Goal: Transaction & Acquisition: Purchase product/service

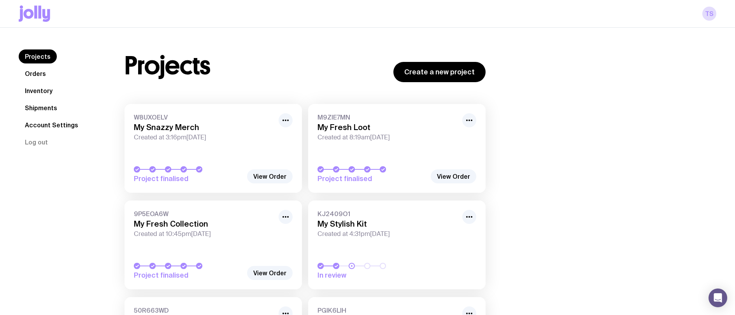
click at [42, 77] on link "Orders" at bounding box center [35, 74] width 33 height 14
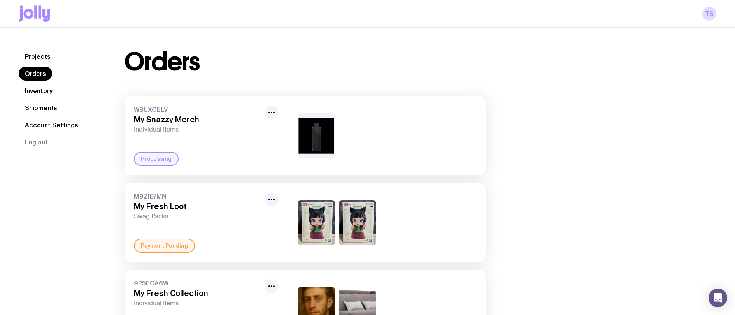
click at [38, 19] on icon at bounding box center [35, 13] width 32 height 16
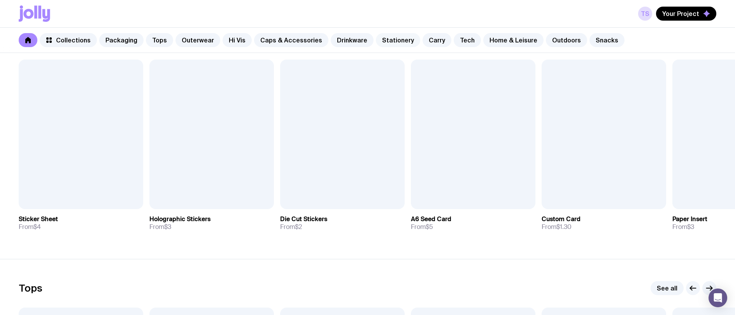
scroll to position [234, 0]
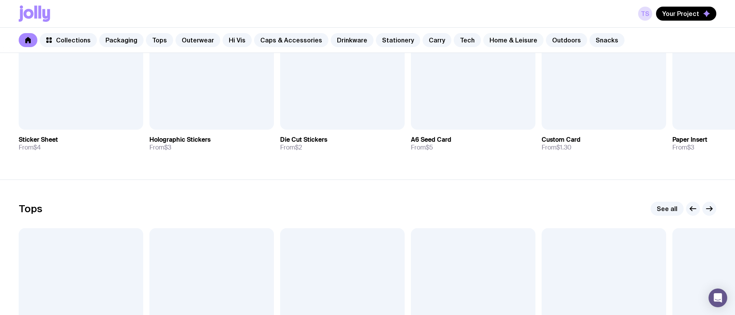
click at [499, 40] on link "Home & Leisure" at bounding box center [514, 40] width 60 height 14
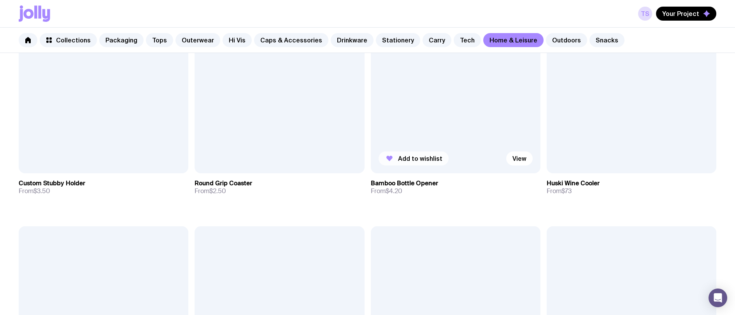
click at [428, 155] on span "Add to wishlist" at bounding box center [420, 159] width 44 height 8
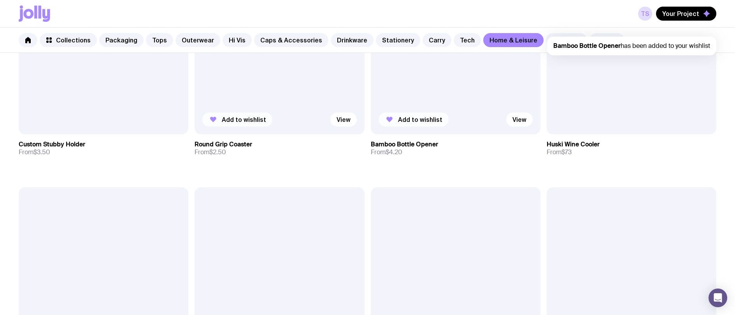
click at [243, 120] on span "Add to wishlist" at bounding box center [244, 120] width 44 height 8
click at [693, 16] on span "Your Project" at bounding box center [681, 14] width 37 height 8
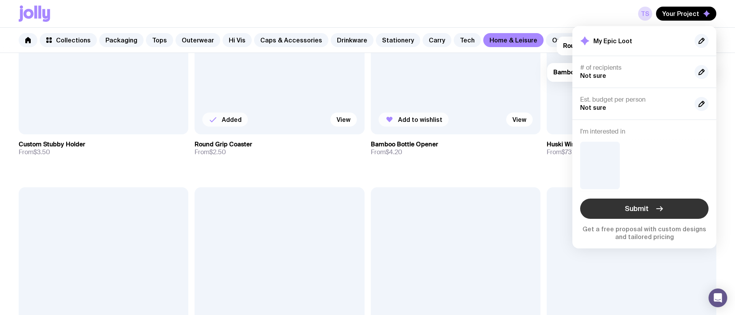
click at [654, 208] on button "Submit" at bounding box center [645, 209] width 128 height 20
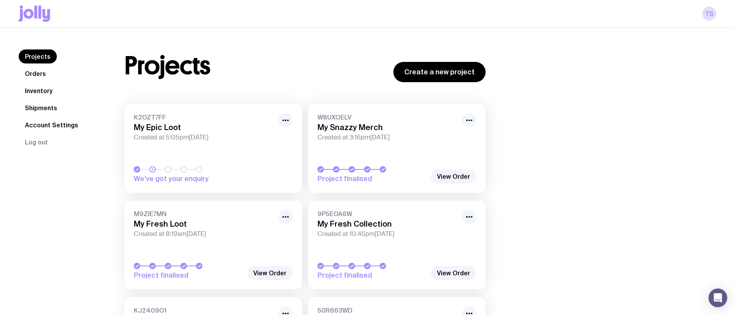
click at [163, 122] on div "K2OZT7FF My Epic Loot Created at 5:05pm, Wed 27th Aug 2025" at bounding box center [213, 127] width 159 height 28
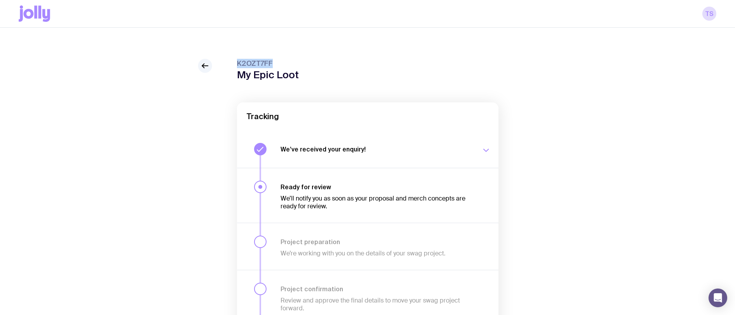
drag, startPoint x: 287, startPoint y: 61, endPoint x: 219, endPoint y: 63, distance: 67.4
click at [219, 63] on div "K2OZT7FF My Epic Loot Tracking We’ve received your enquiry! Our team is on it a…" at bounding box center [368, 231] width 698 height 344
copy span "K2OZT7FF"
drag, startPoint x: 427, startPoint y: 50, endPoint x: 488, endPoint y: 29, distance: 64.6
click at [488, 29] on div "K2OZT7FF My Epic Loot Tracking We’ve received your enquiry! Our team is on it a…" at bounding box center [367, 215] width 735 height 375
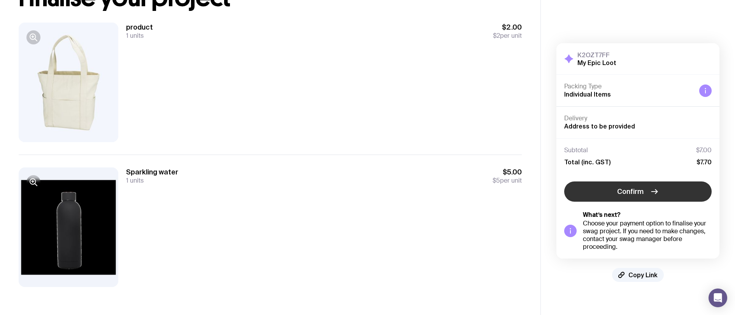
click at [600, 190] on button "Confirm" at bounding box center [639, 191] width 148 height 20
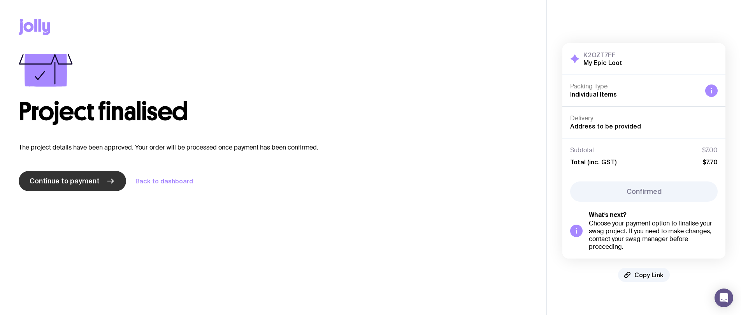
click at [84, 184] on span "Continue to payment" at bounding box center [65, 180] width 70 height 9
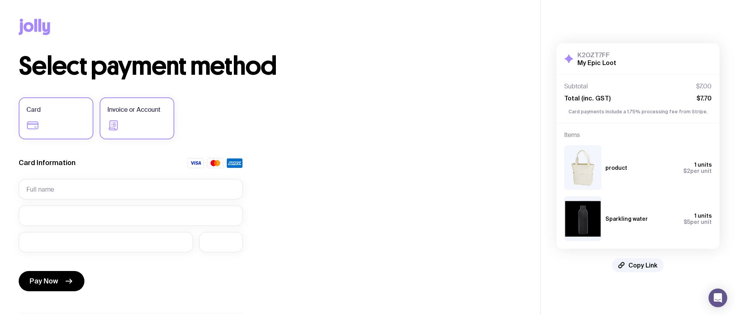
click at [127, 123] on label "Invoice or Account" at bounding box center [137, 118] width 75 height 42
click at [0, 0] on input "Invoice or Account" at bounding box center [0, 0] width 0 height 0
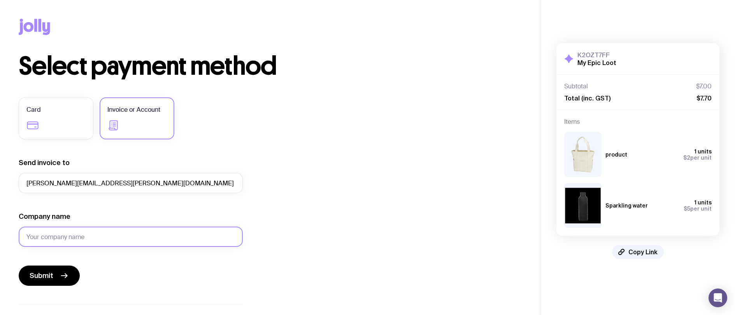
click at [81, 232] on input "Company name" at bounding box center [131, 237] width 224 height 20
type input "000000000"
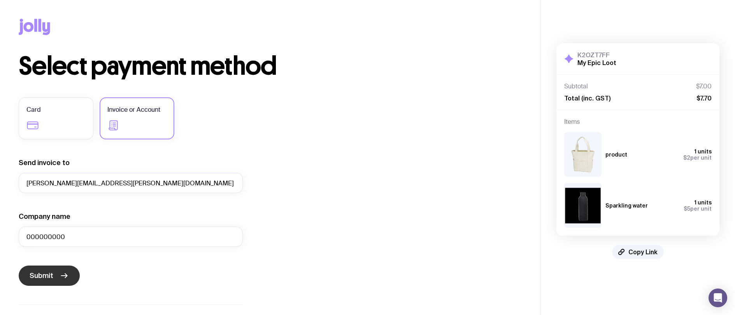
click at [61, 274] on icon "submit" at bounding box center [64, 275] width 9 height 9
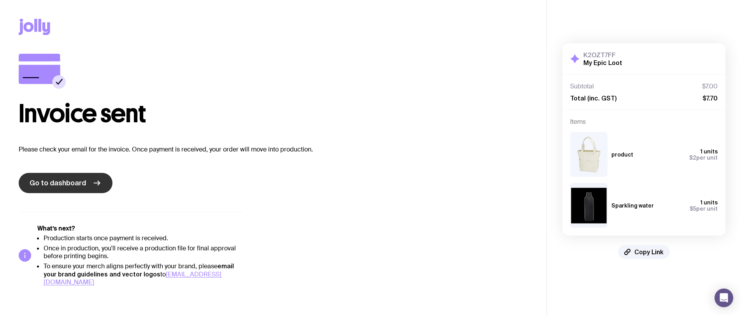
click at [86, 180] on link "Go to dashboard" at bounding box center [66, 183] width 94 height 20
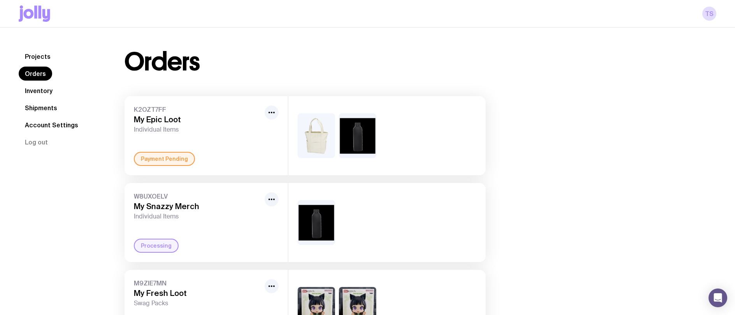
click at [36, 55] on link "Projects" at bounding box center [38, 56] width 38 height 14
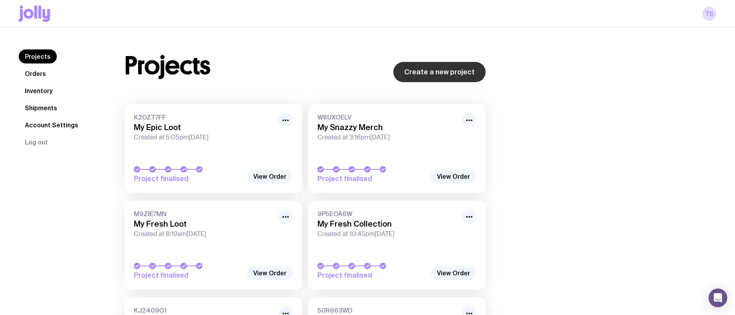
click at [426, 63] on link "Create a new project" at bounding box center [440, 72] width 92 height 20
click at [41, 18] on icon at bounding box center [35, 13] width 32 height 16
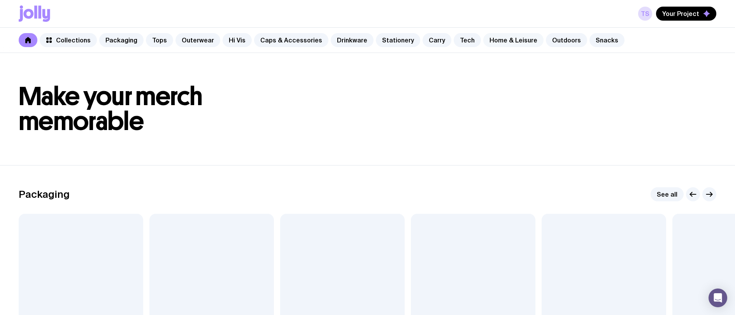
click at [492, 42] on link "Home & Leisure" at bounding box center [514, 40] width 60 height 14
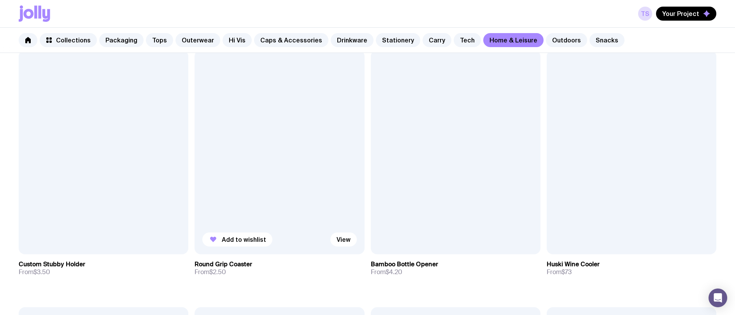
scroll to position [195, 0]
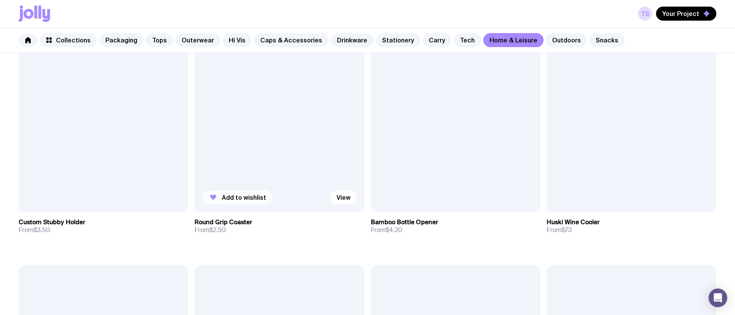
click at [245, 195] on span "Add to wishlist" at bounding box center [244, 198] width 44 height 8
click at [413, 198] on span "Add to wishlist" at bounding box center [420, 198] width 44 height 8
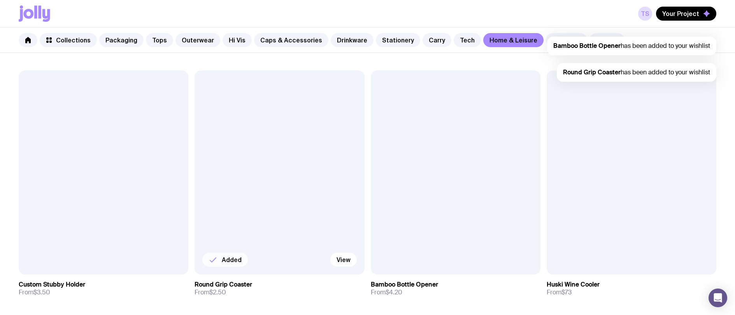
scroll to position [0, 0]
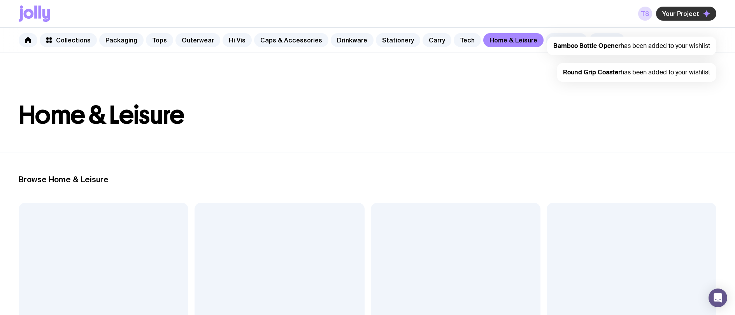
click at [674, 16] on span "Your Project" at bounding box center [681, 14] width 37 height 8
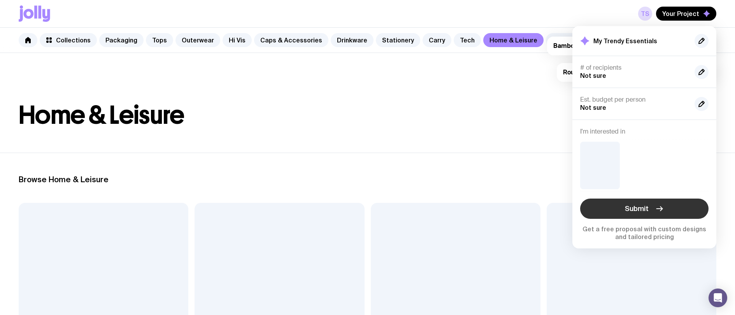
click at [636, 203] on button "Submit" at bounding box center [645, 209] width 128 height 20
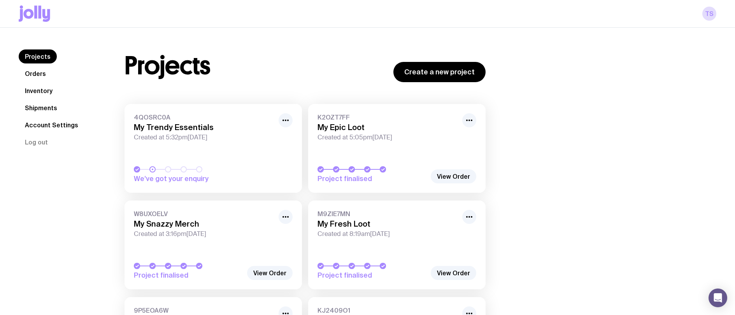
click at [175, 120] on span "4QOSRC0A" at bounding box center [204, 117] width 140 height 8
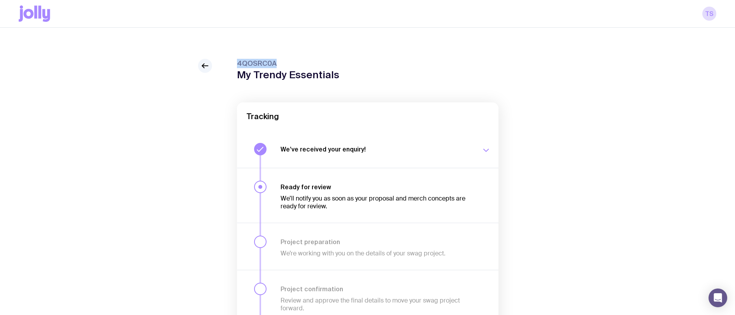
drag, startPoint x: 310, startPoint y: 64, endPoint x: 225, endPoint y: 59, distance: 85.4
click at [225, 59] on div "4QOSRC0A My Trendy Essentials Tracking We’ve received your enquiry! Our team is…" at bounding box center [368, 231] width 698 height 344
copy span "4QOSRC0A"
drag, startPoint x: 474, startPoint y: 51, endPoint x: 412, endPoint y: 37, distance: 64.4
click at [412, 37] on div "4QOSRC0A My Trendy Essentials Tracking We’ve received your enquiry! Our team is…" at bounding box center [367, 215] width 735 height 375
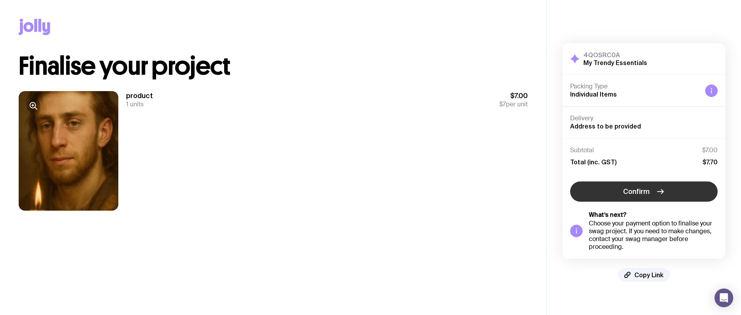
click at [678, 192] on button "Confirm" at bounding box center [644, 191] width 148 height 20
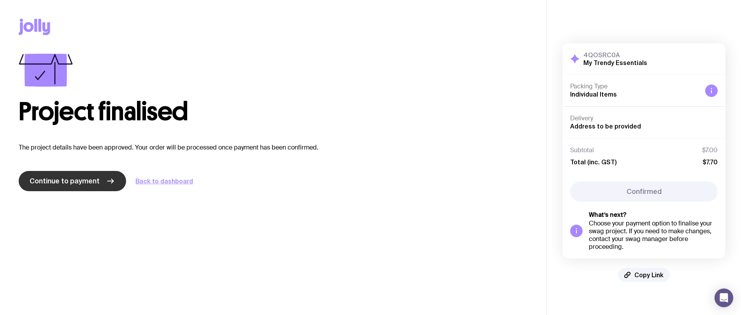
click at [106, 187] on link "Continue to payment" at bounding box center [72, 181] width 107 height 20
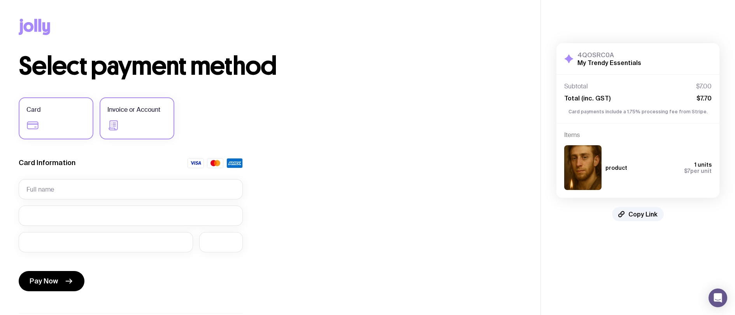
click at [146, 116] on label "Invoice or Account" at bounding box center [137, 118] width 75 height 42
click at [0, 0] on input "Invoice or Account" at bounding box center [0, 0] width 0 height 0
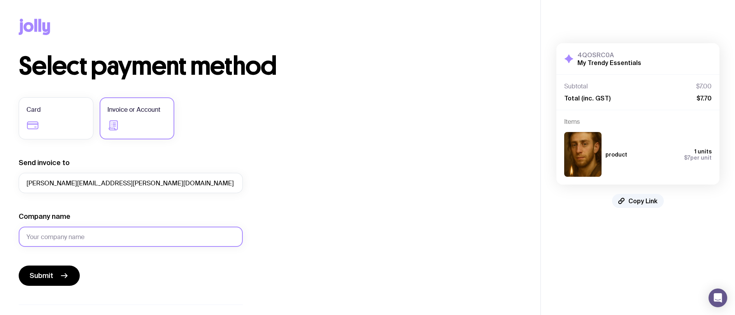
click at [55, 238] on input "Company name" at bounding box center [131, 237] width 224 height 20
type input "34234234"
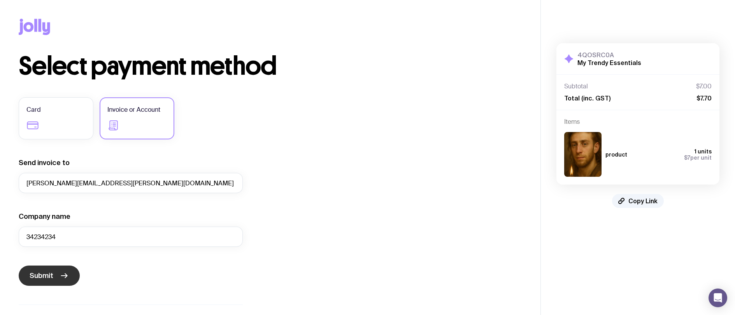
click at [49, 278] on span "Submit" at bounding box center [42, 275] width 24 height 9
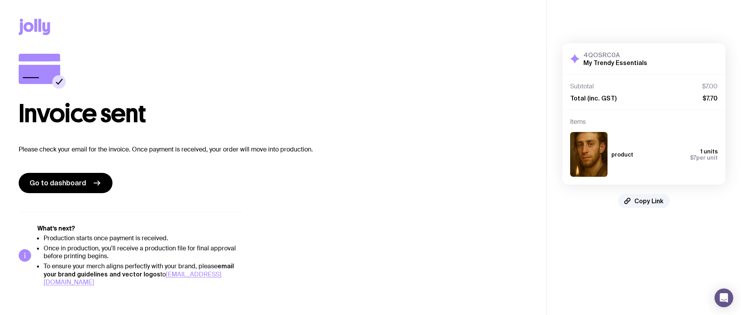
drag, startPoint x: 63, startPoint y: 181, endPoint x: 175, endPoint y: 148, distance: 116.7
click at [63, 181] on span "Go to dashboard" at bounding box center [58, 182] width 56 height 9
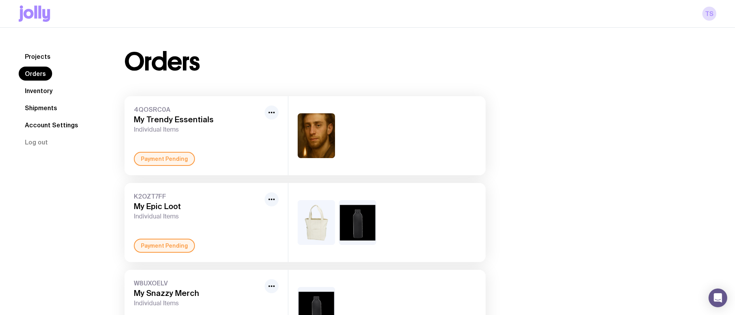
click at [332, 63] on div "Orders" at bounding box center [305, 61] width 361 height 25
click at [171, 151] on div "4QOSRC0A My Trendy Essentials Individual Items Processing" at bounding box center [207, 135] width 164 height 79
click at [36, 85] on link "Inventory" at bounding box center [39, 91] width 40 height 14
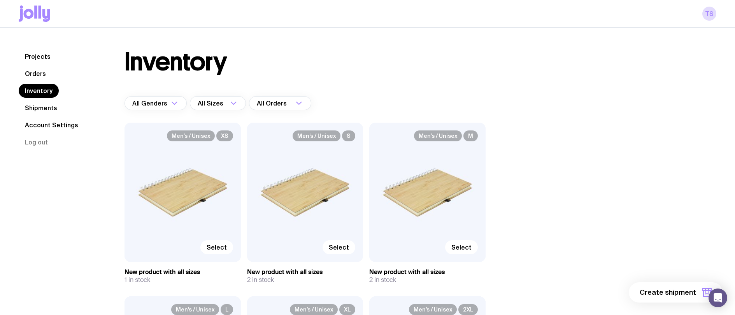
click at [34, 74] on link "Orders" at bounding box center [35, 74] width 33 height 14
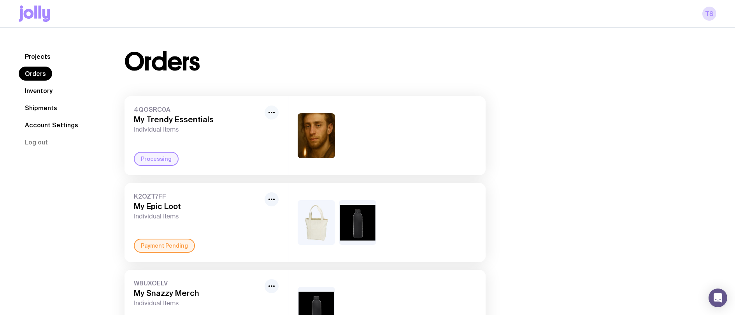
click at [269, 113] on icon "button" at bounding box center [271, 112] width 9 height 9
